Goal: Navigation & Orientation: Find specific page/section

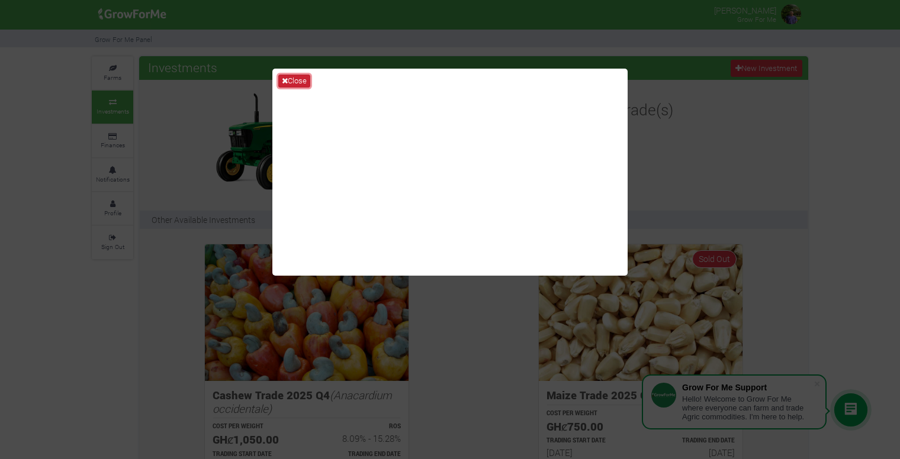
click at [296, 80] on button "Close" at bounding box center [294, 81] width 32 height 13
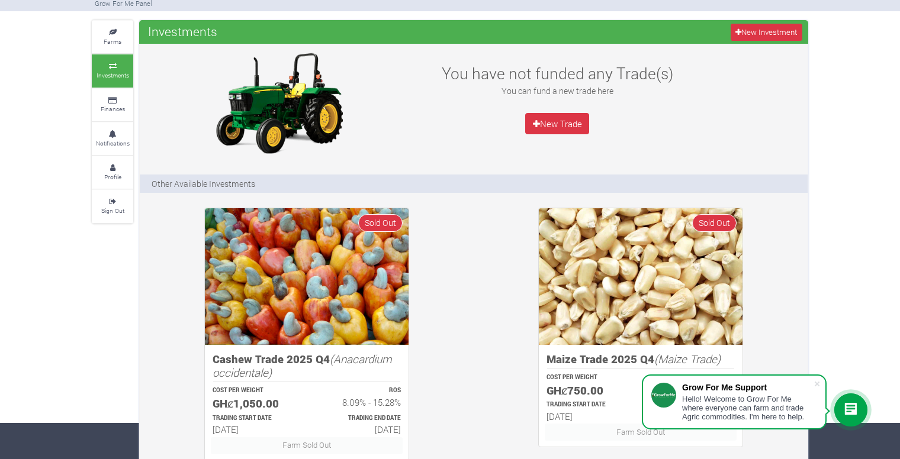
scroll to position [92, 0]
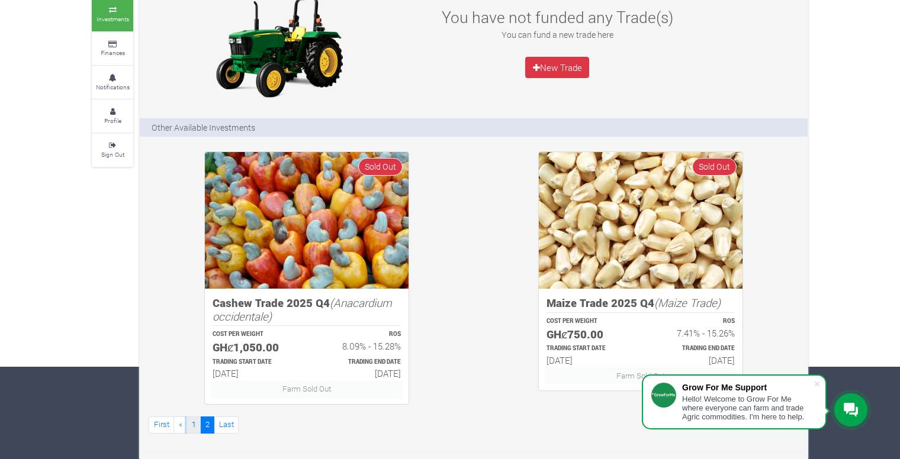
click at [189, 424] on link "1" at bounding box center [193, 425] width 14 height 17
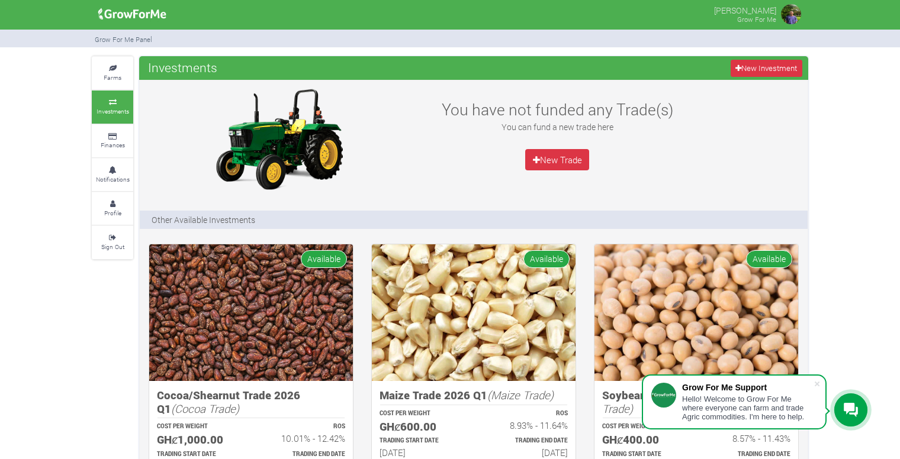
drag, startPoint x: 813, startPoint y: 1, endPoint x: 834, endPoint y: 92, distance: 94.2
